Goal: Information Seeking & Learning: Check status

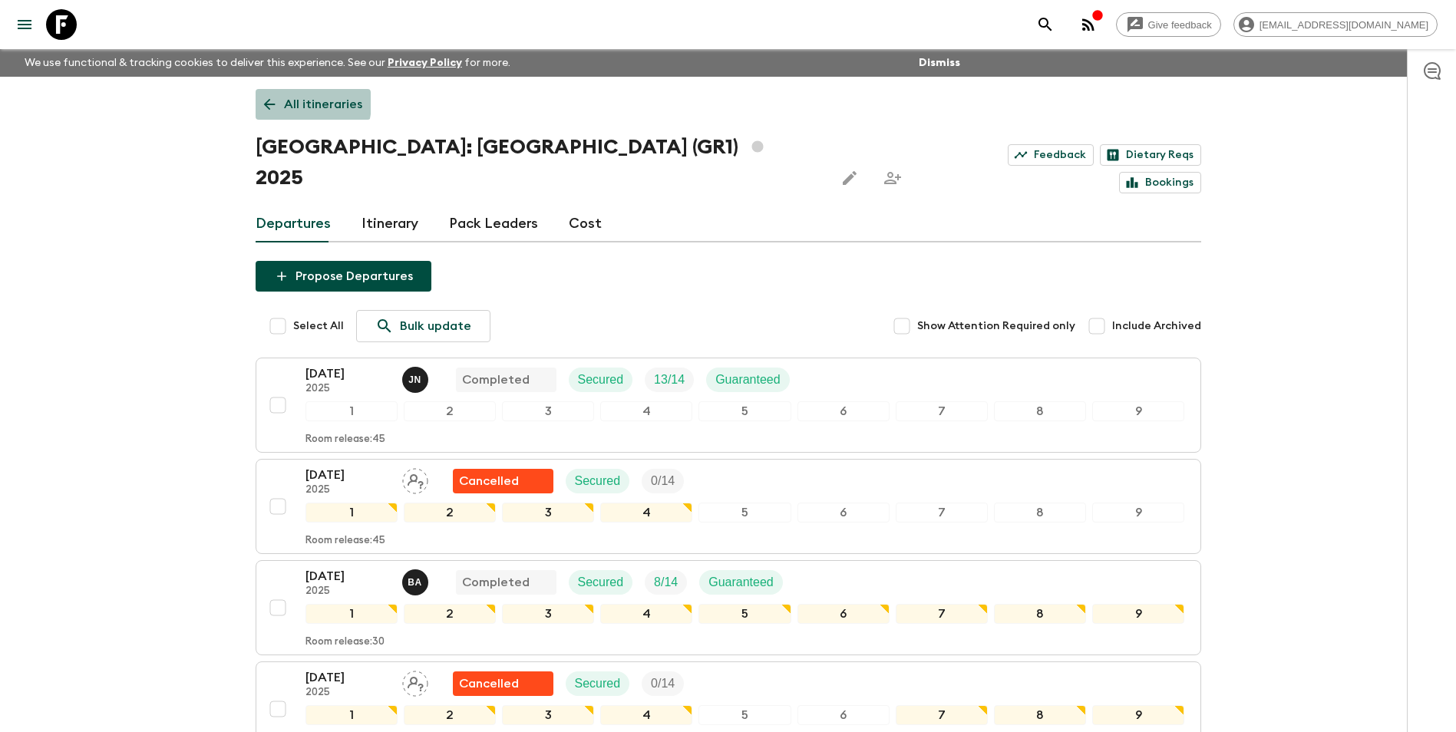
click at [287, 103] on p "All itineraries" at bounding box center [323, 104] width 78 height 18
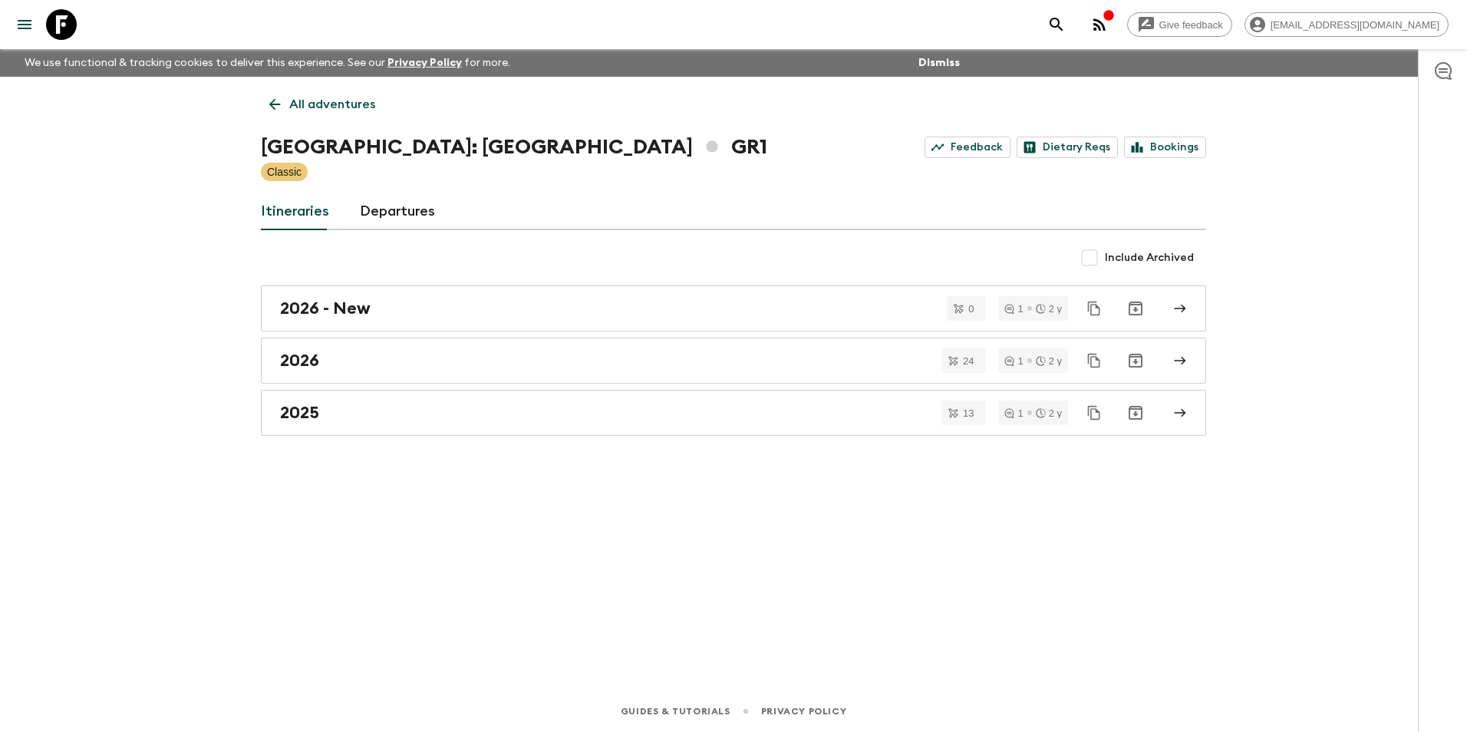
click at [299, 107] on p "All adventures" at bounding box center [332, 104] width 86 height 18
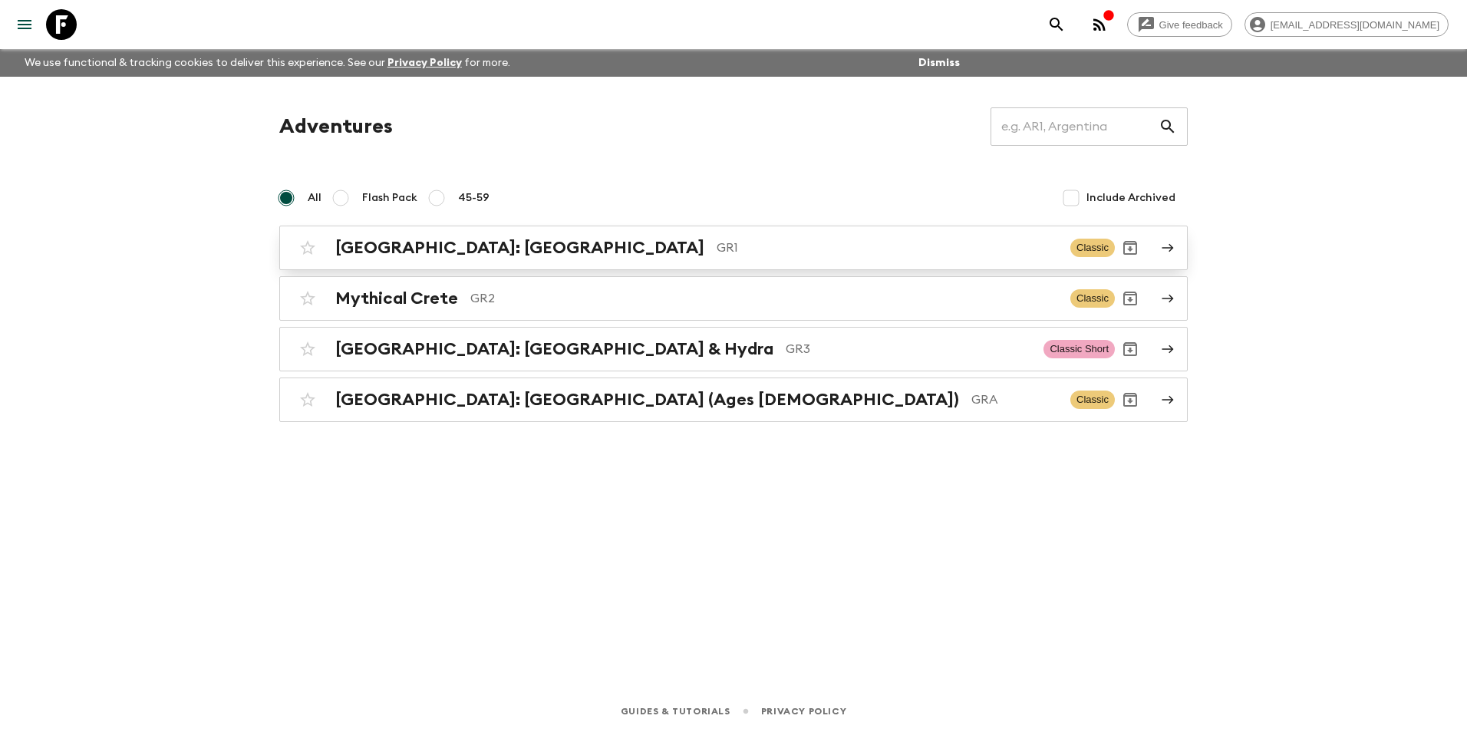
click at [420, 243] on h2 "[GEOGRAPHIC_DATA]: [GEOGRAPHIC_DATA]" at bounding box center [519, 248] width 369 height 20
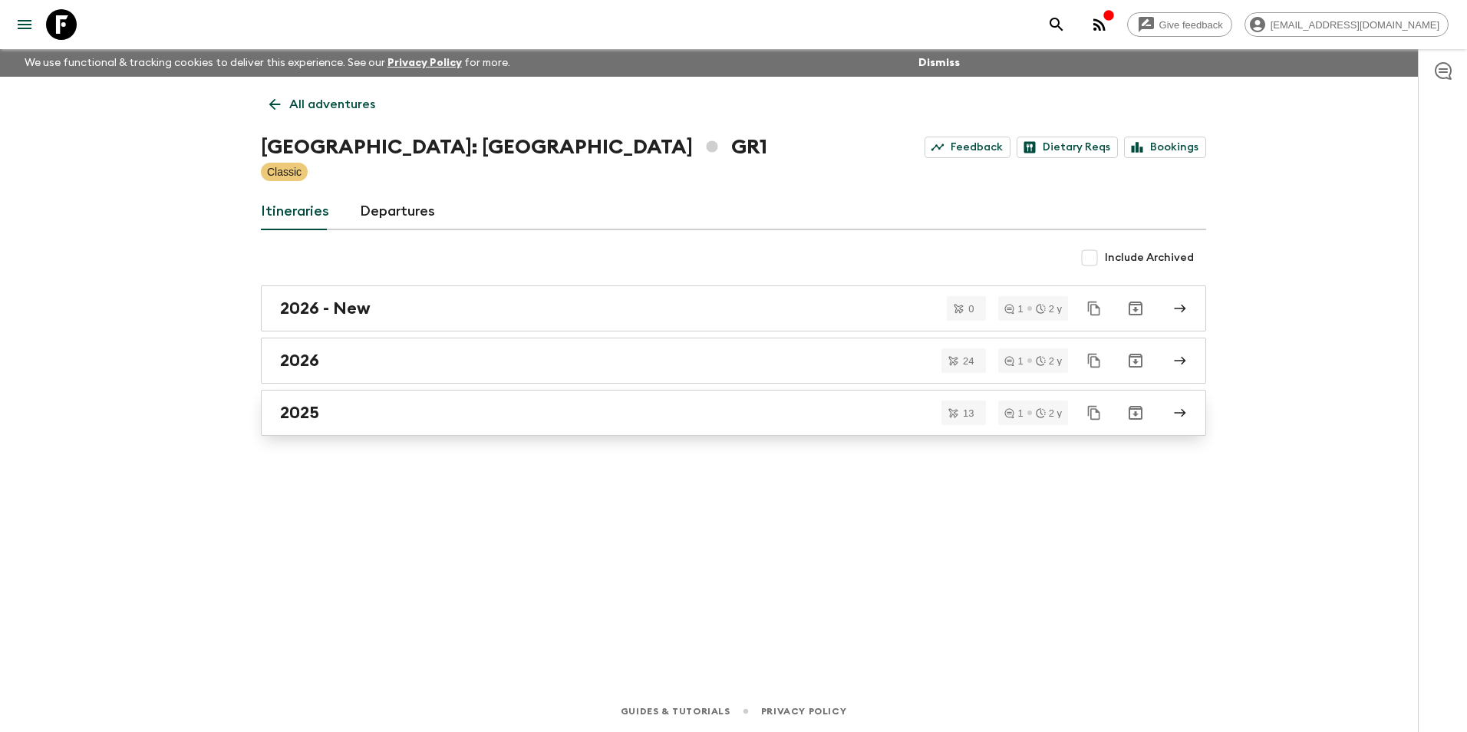
click at [348, 427] on link "2025" at bounding box center [734, 413] width 946 height 46
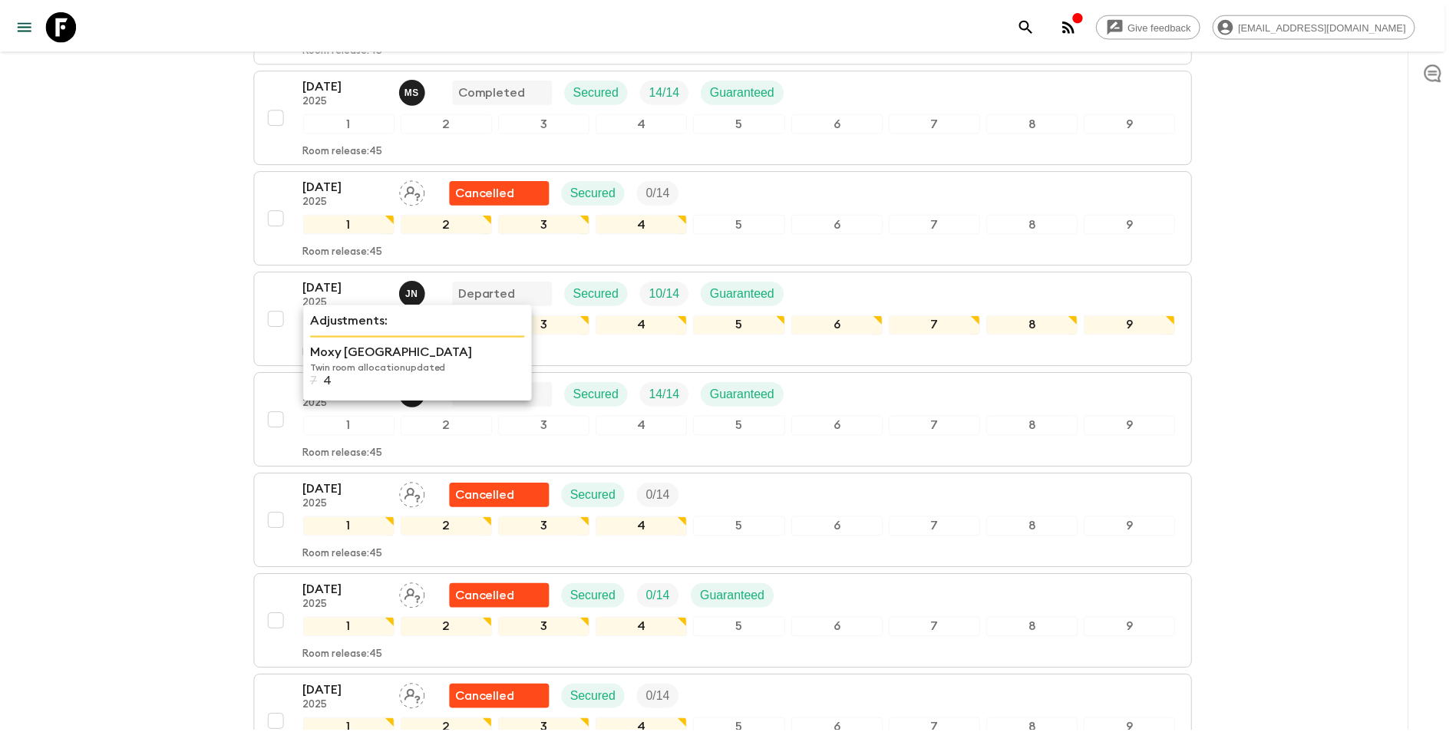
scroll to position [892, 0]
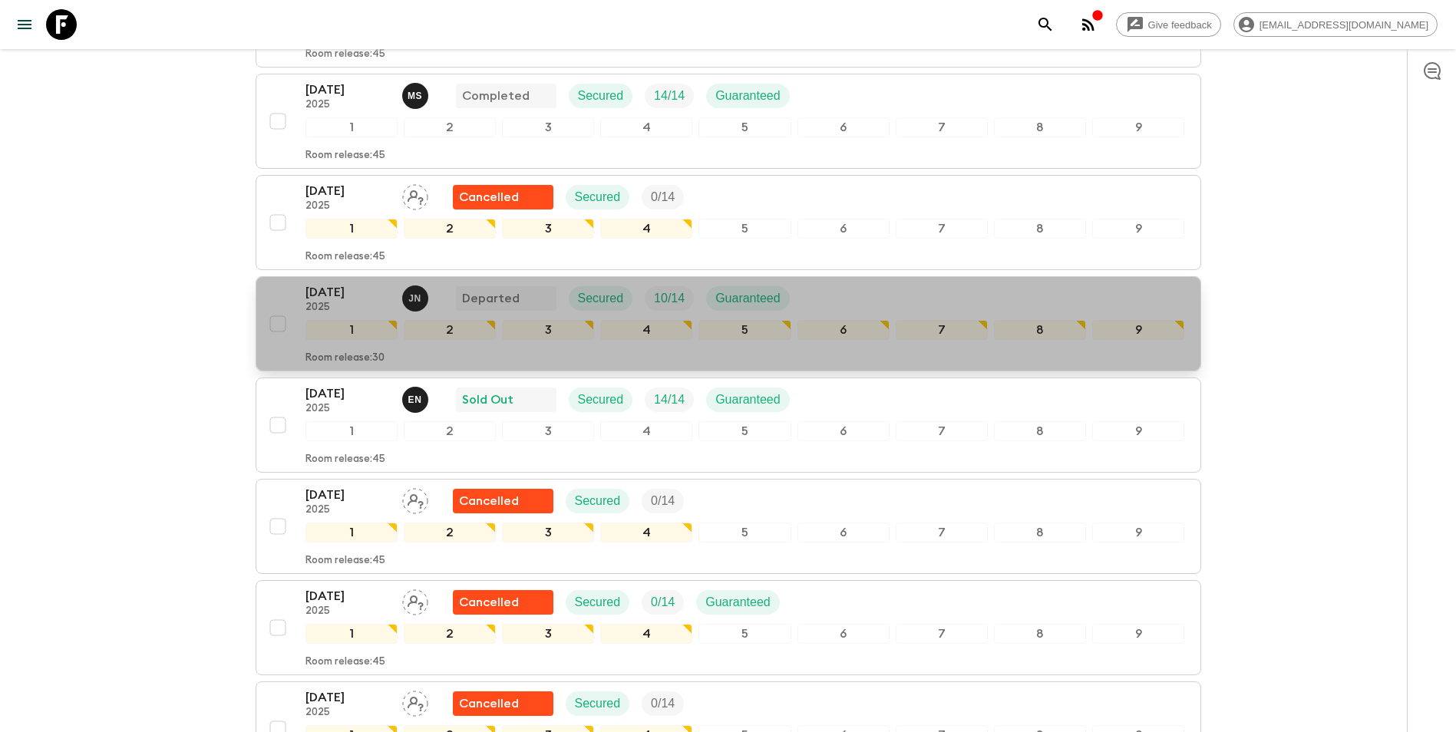
click at [329, 283] on p "[DATE]" at bounding box center [347, 292] width 84 height 18
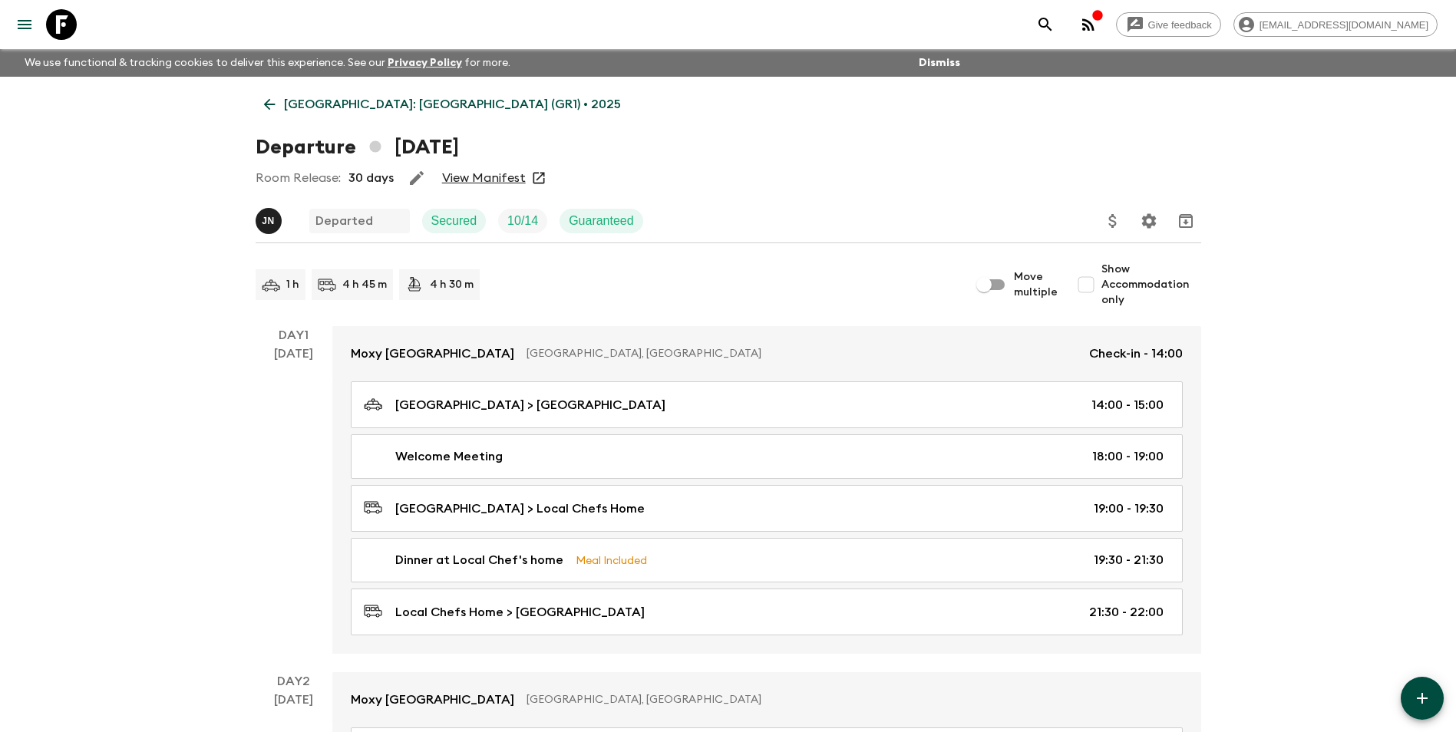
click at [474, 178] on link "View Manifest" at bounding box center [484, 177] width 84 height 15
drag, startPoint x: 268, startPoint y: 105, endPoint x: 270, endPoint y: 119, distance: 14.0
click at [269, 106] on icon at bounding box center [269, 104] width 17 height 17
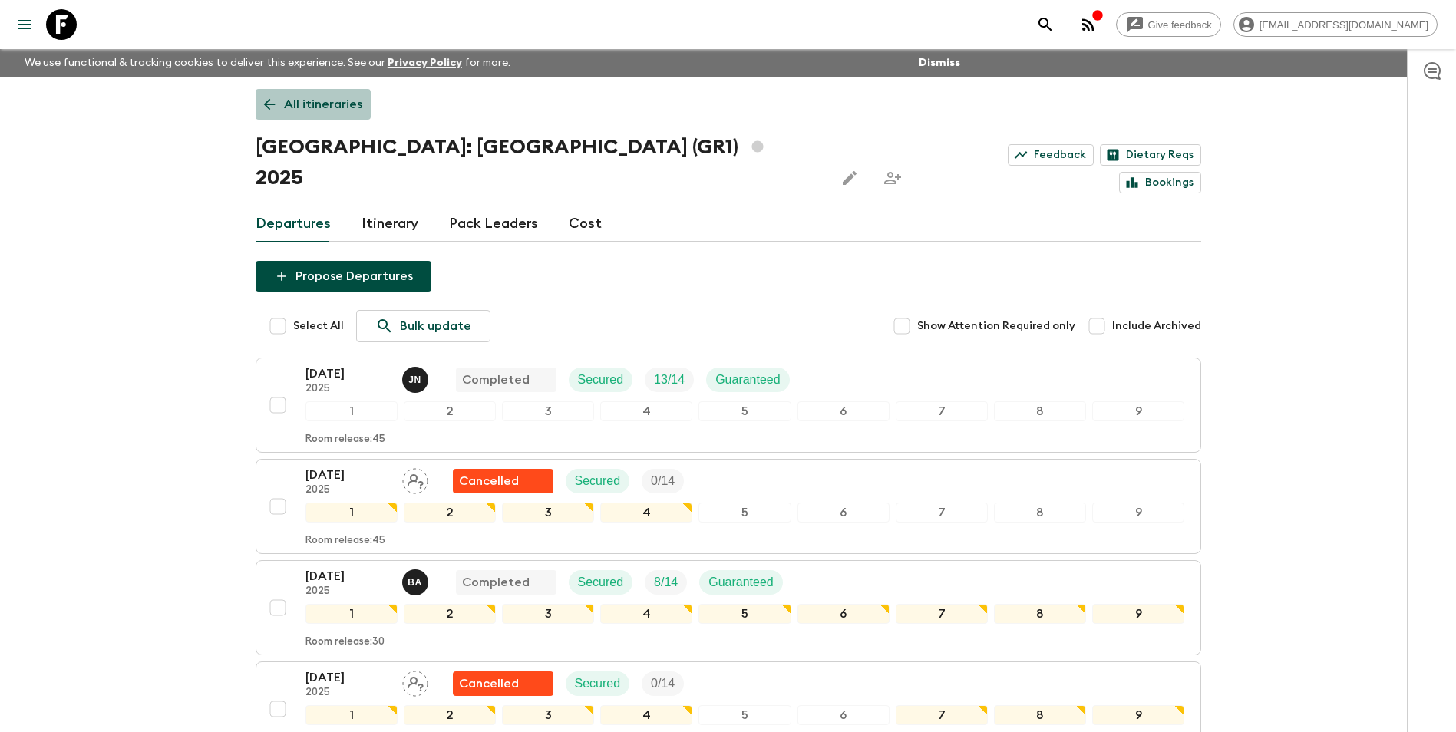
click at [309, 108] on p "All itineraries" at bounding box center [323, 104] width 78 height 18
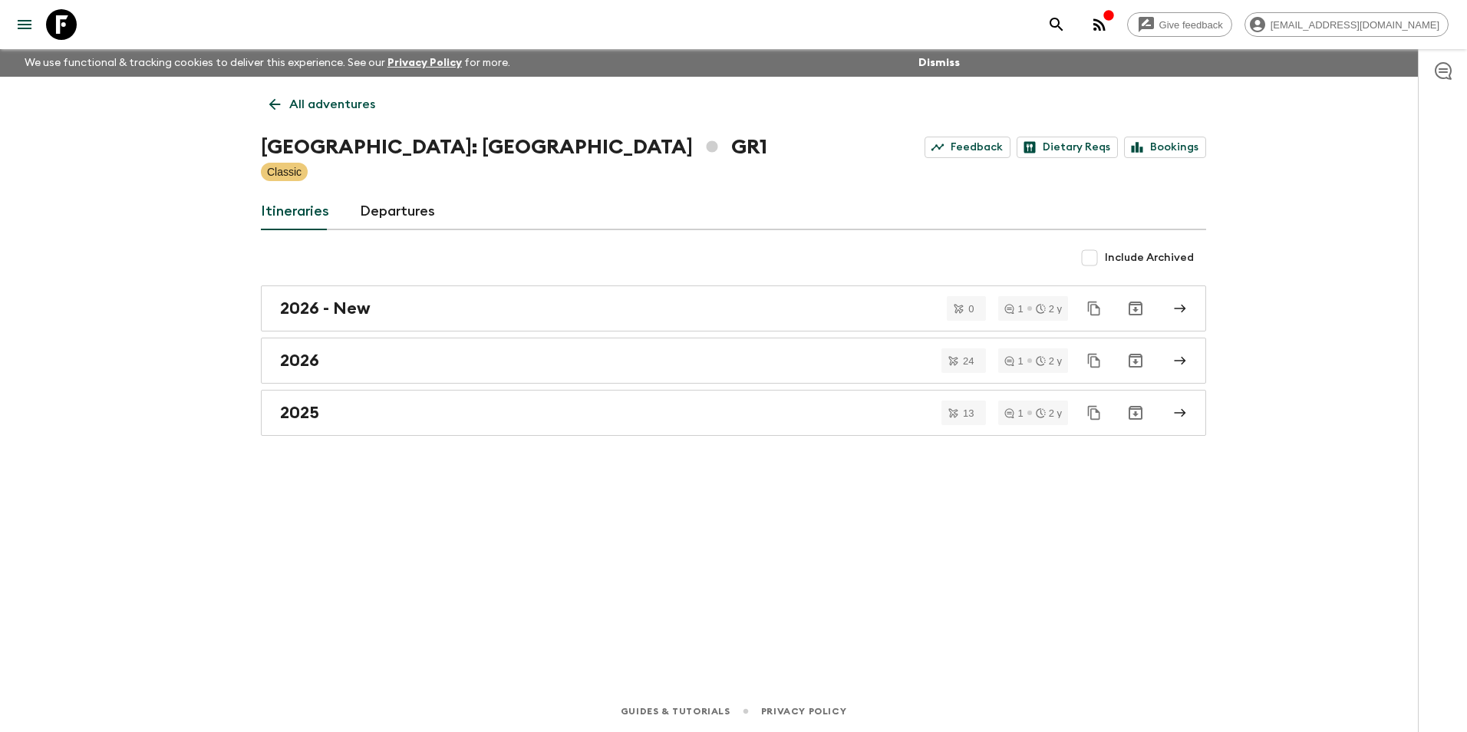
click at [297, 102] on p "All adventures" at bounding box center [332, 104] width 86 height 18
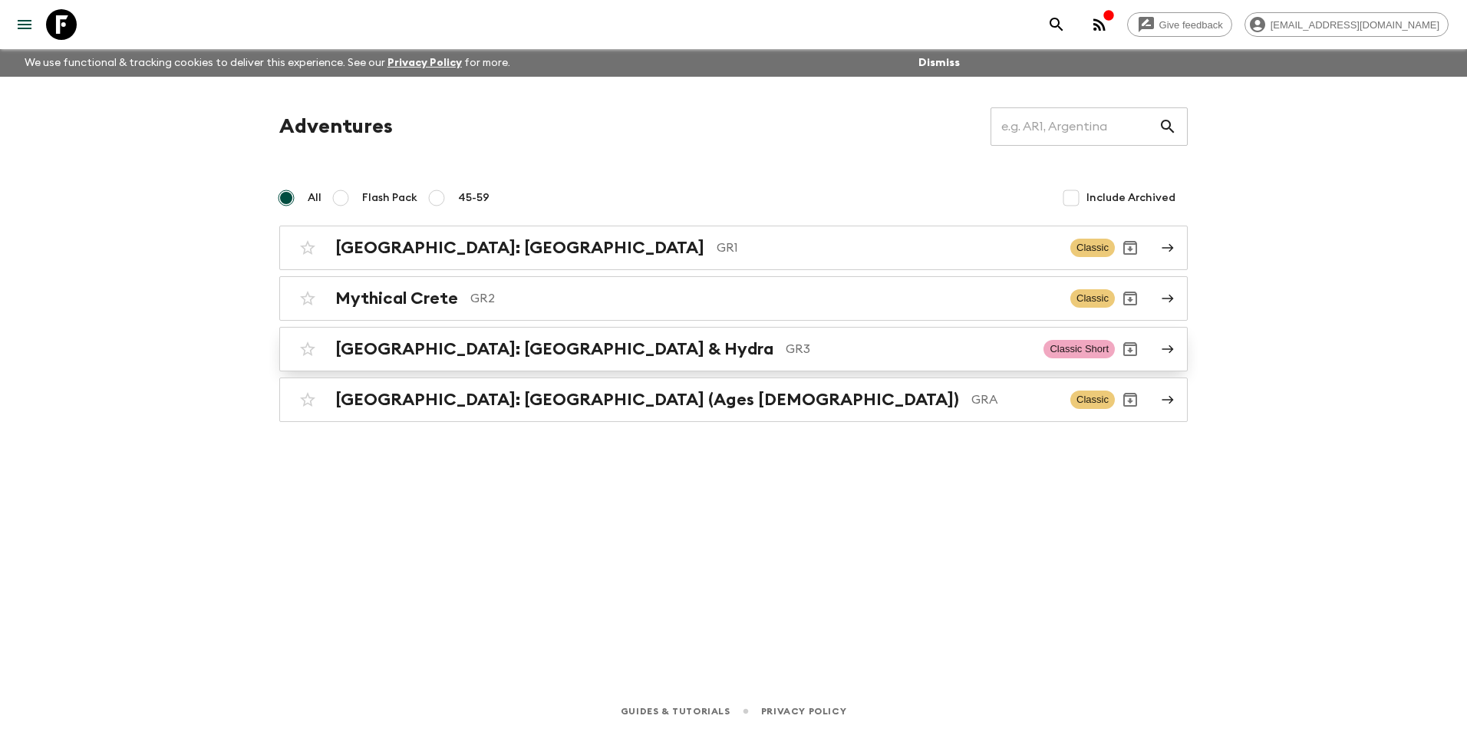
click at [401, 352] on h2 "[GEOGRAPHIC_DATA]: [GEOGRAPHIC_DATA] & Hydra" at bounding box center [554, 349] width 438 height 20
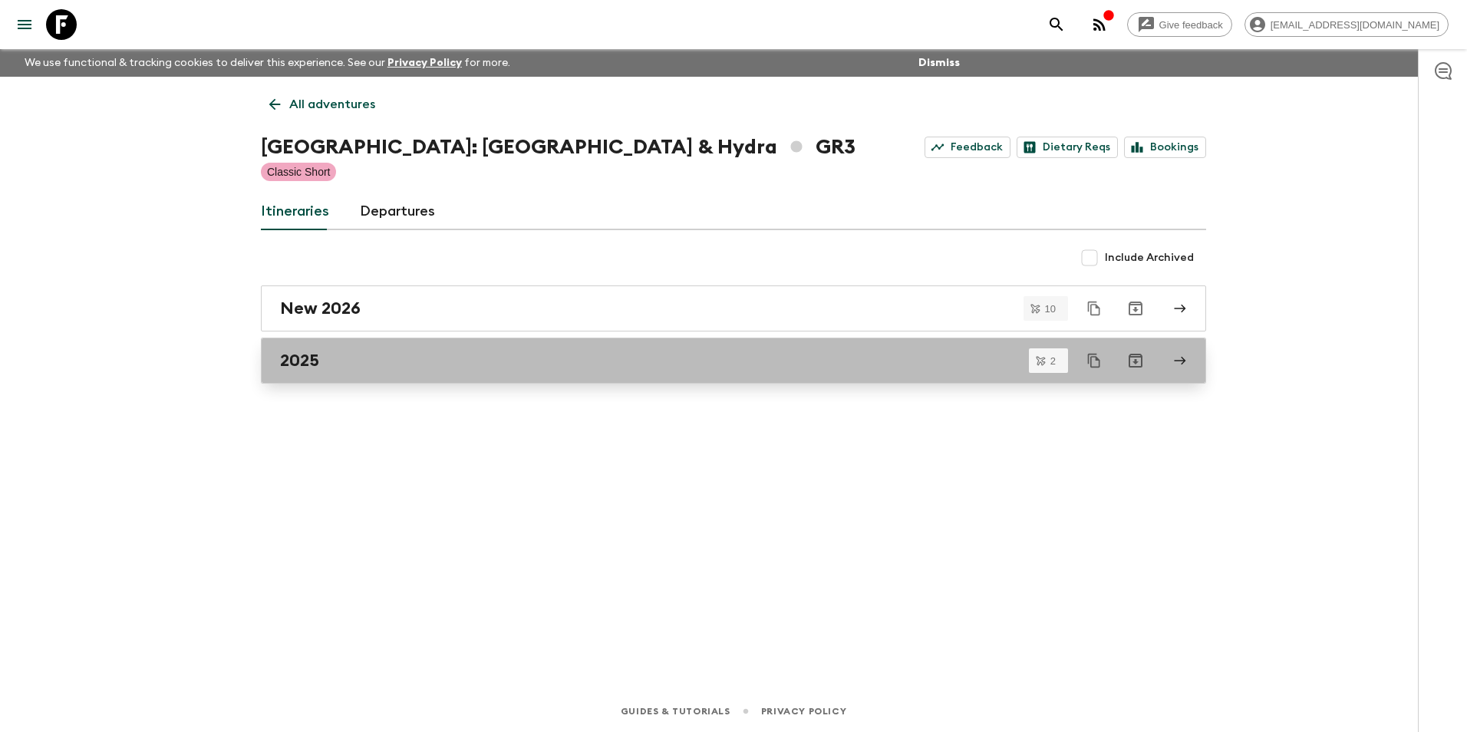
click at [283, 372] on link "2025" at bounding box center [734, 361] width 946 height 46
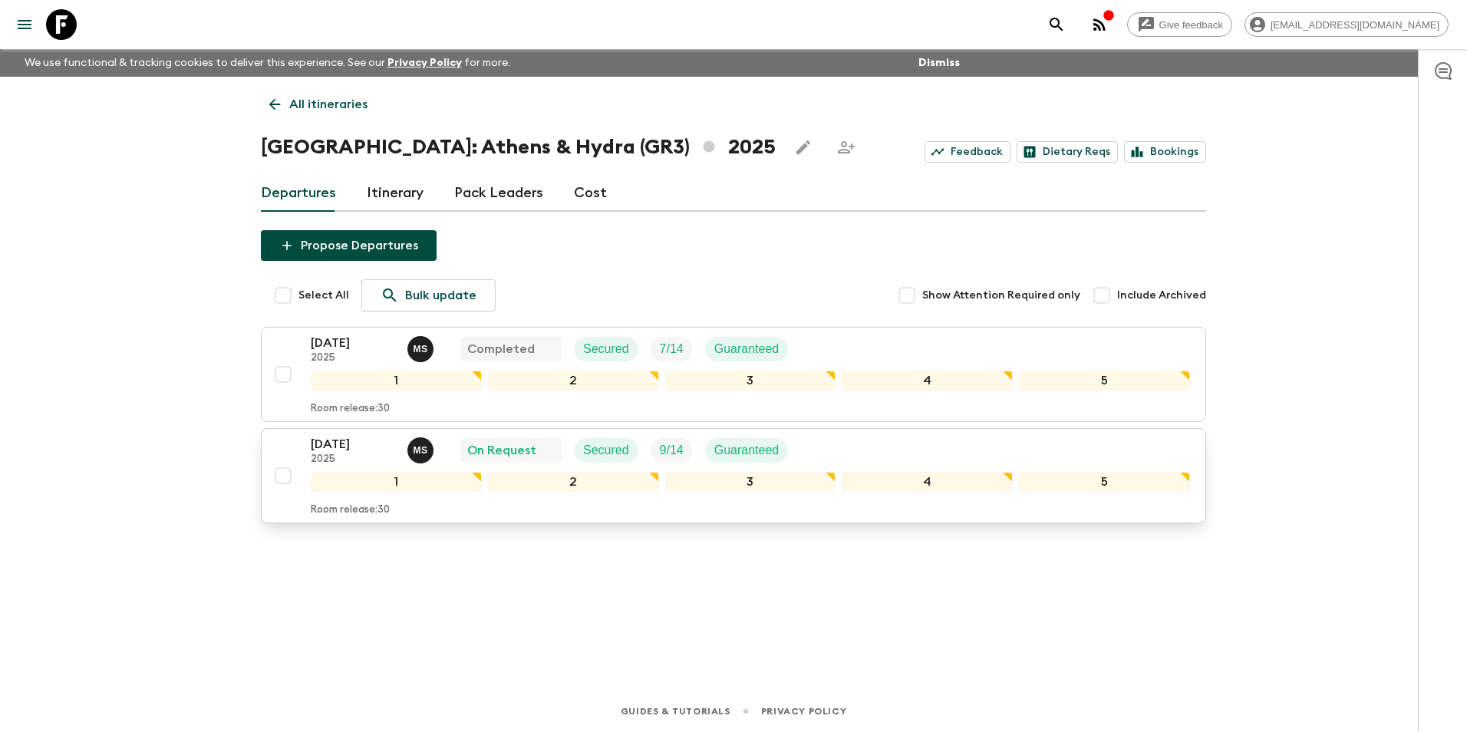
click at [326, 444] on p "[DATE]" at bounding box center [353, 444] width 84 height 18
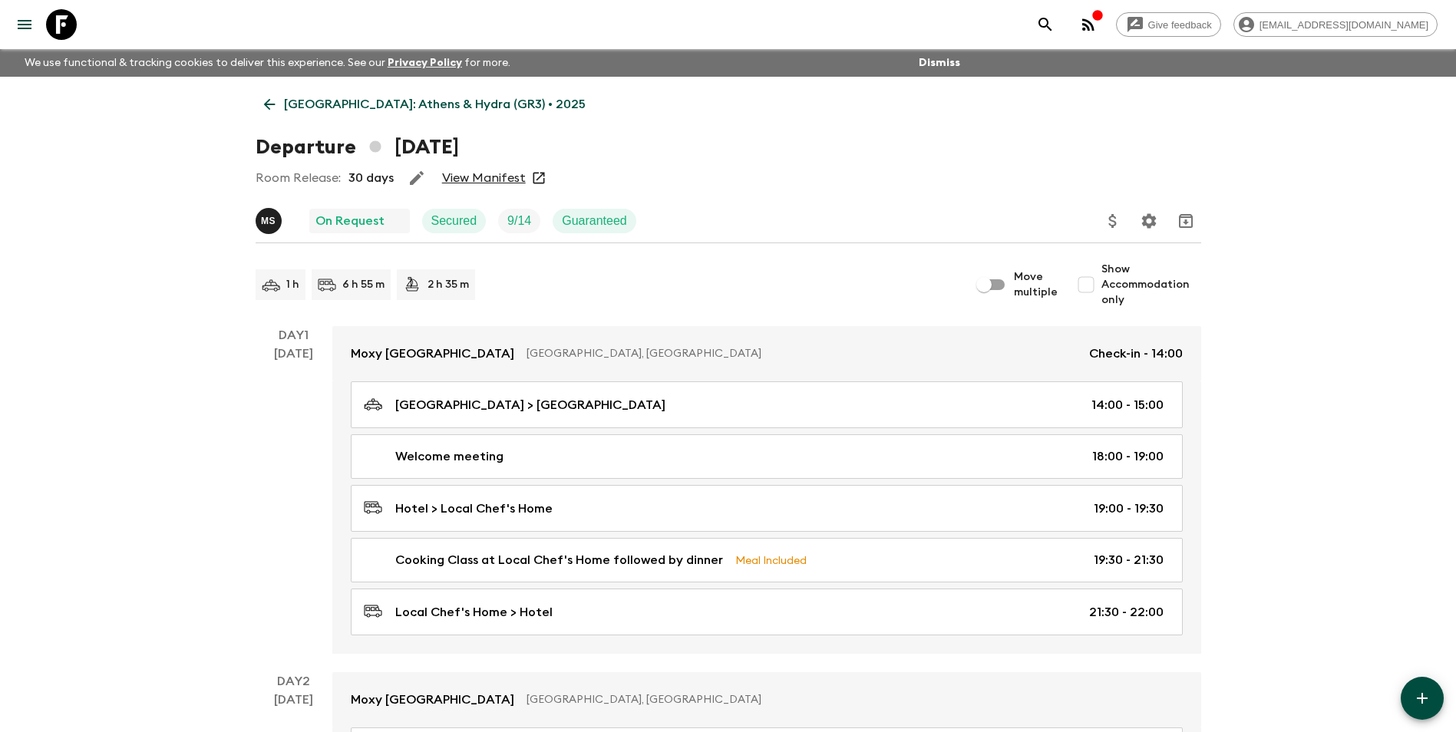
click at [488, 175] on link "View Manifest" at bounding box center [484, 177] width 84 height 15
